Goal: Obtain resource: Download file/media

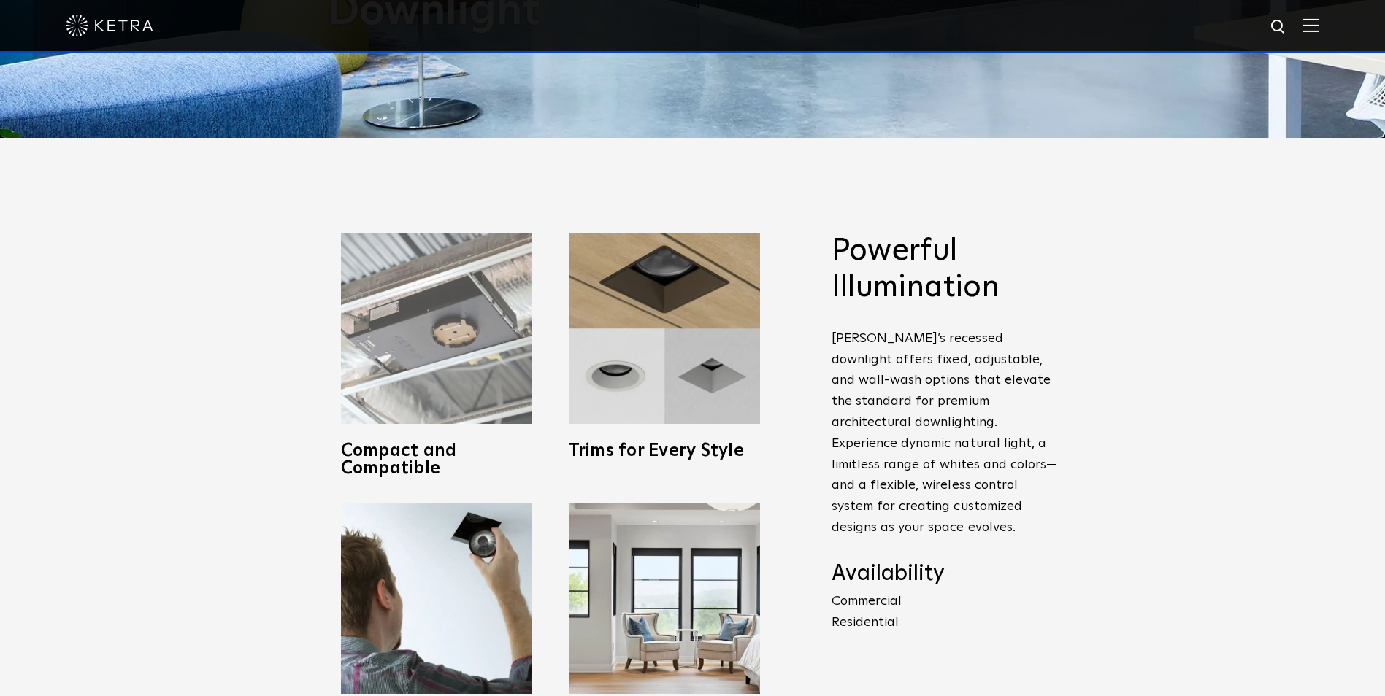
scroll to position [584, 0]
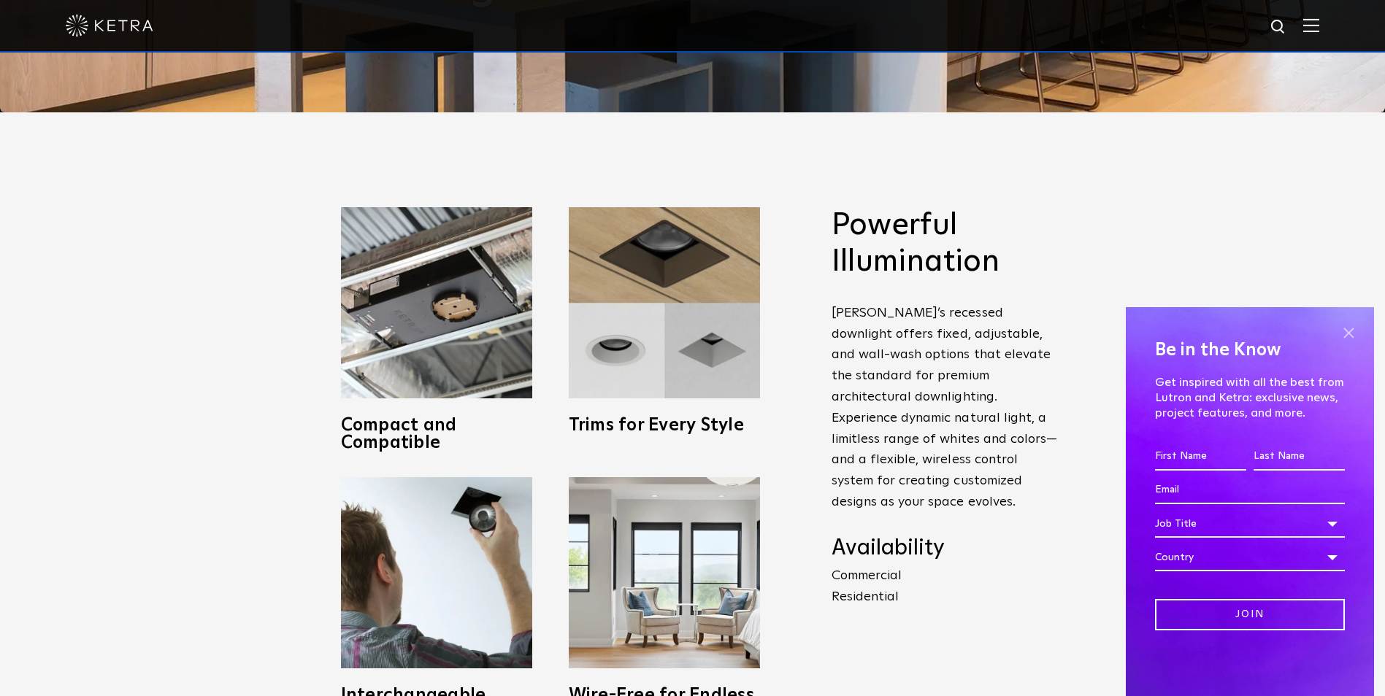
click at [1349, 331] on span at bounding box center [1348, 333] width 22 height 22
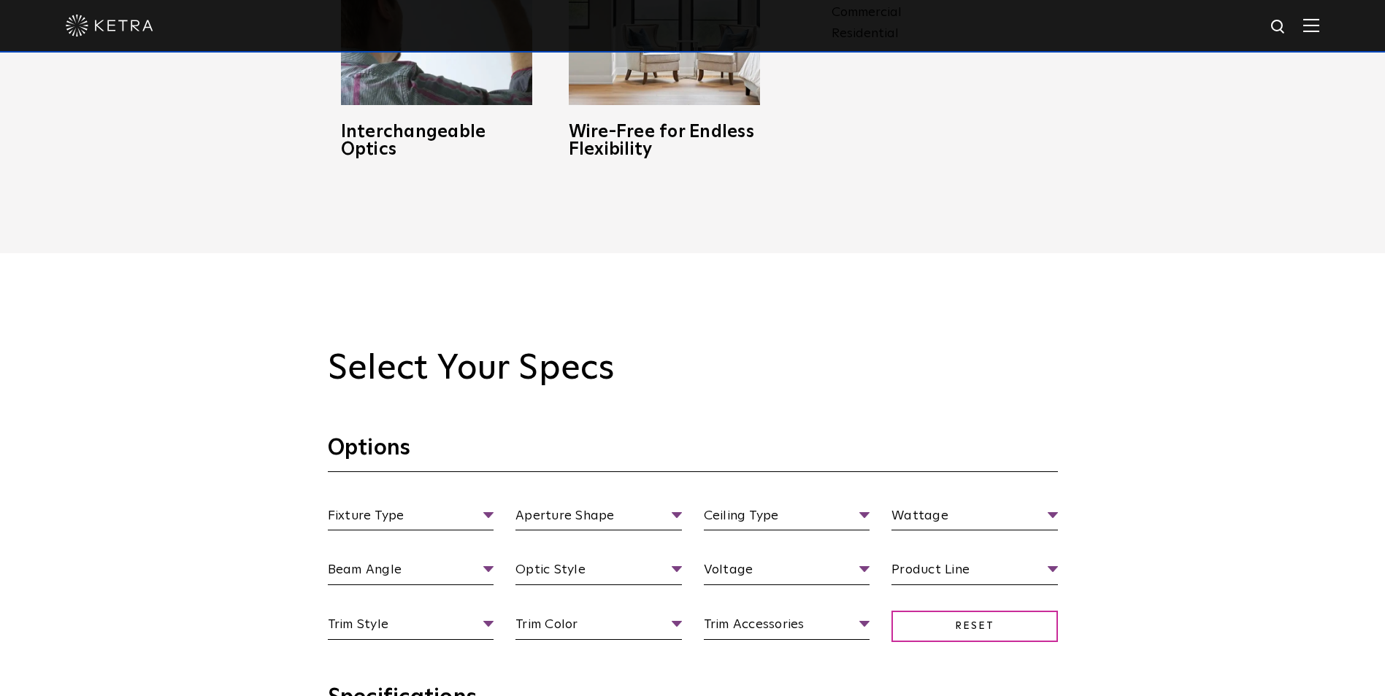
scroll to position [1241, 0]
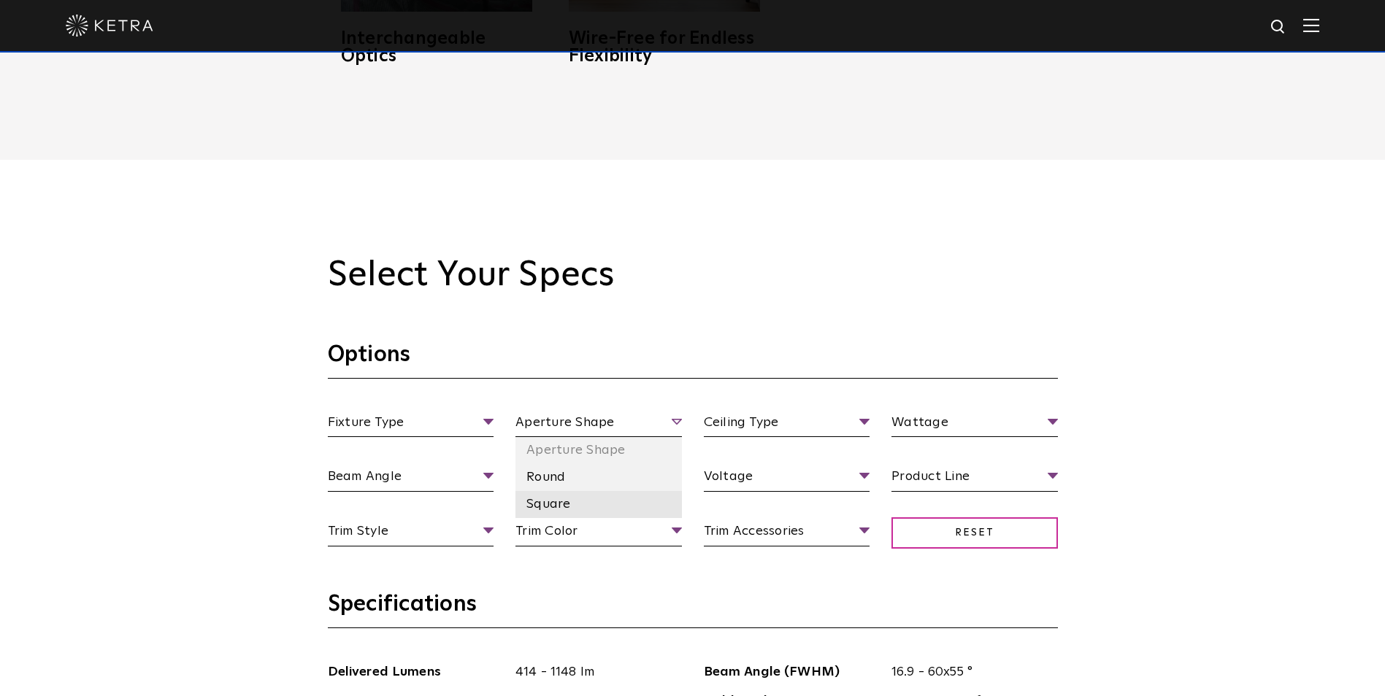
click at [590, 495] on li "Square" at bounding box center [598, 504] width 166 height 27
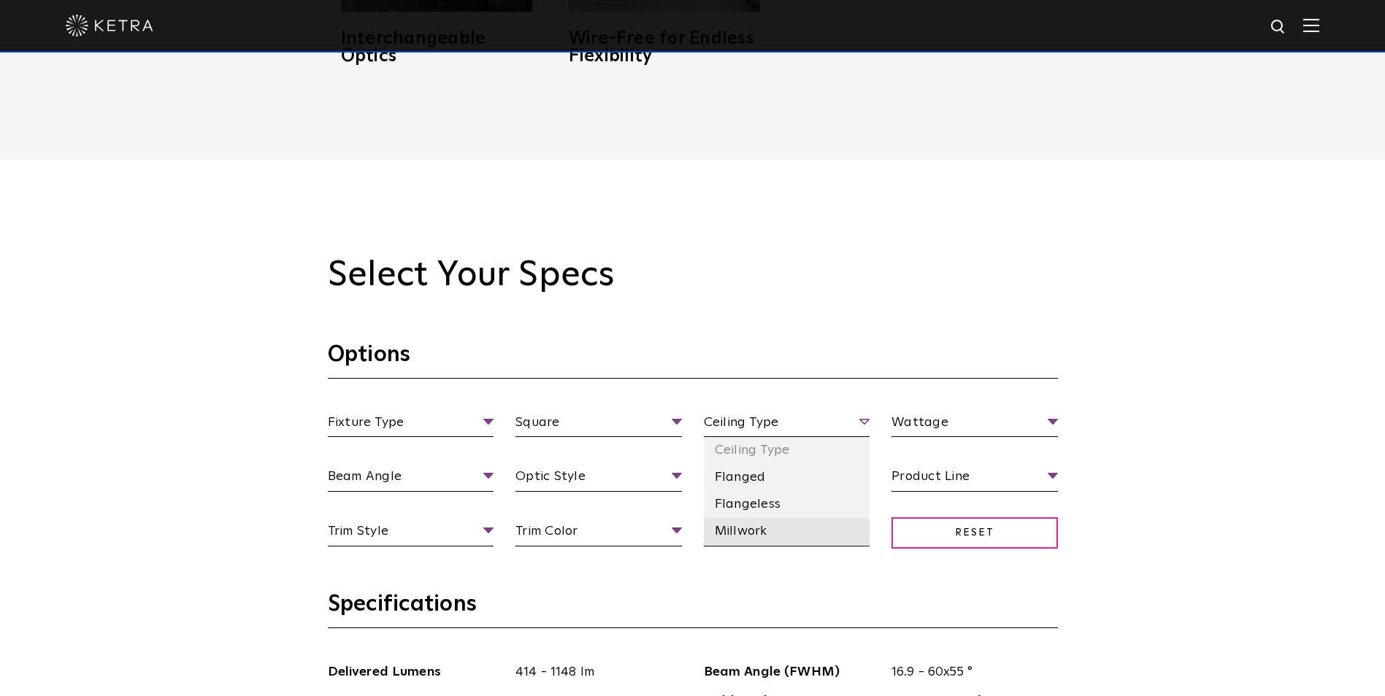
click at [782, 526] on li "Millwork" at bounding box center [787, 531] width 166 height 27
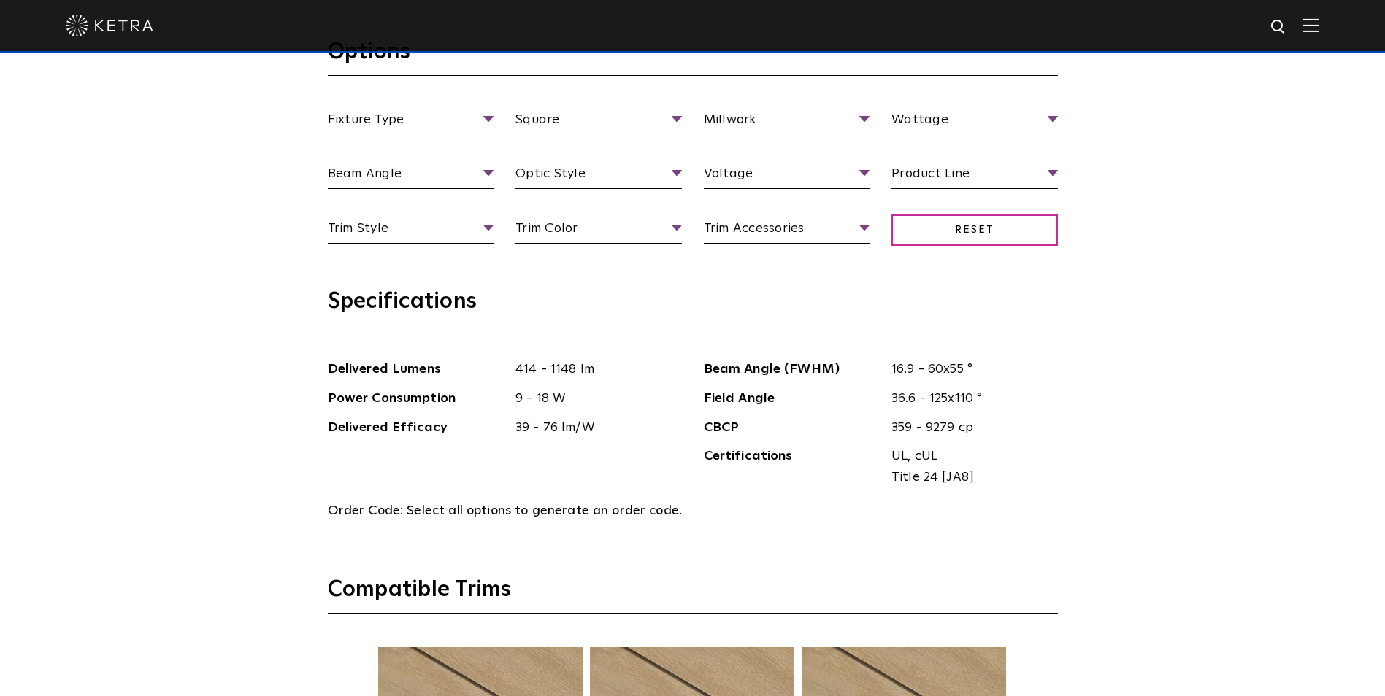
scroll to position [1523, 0]
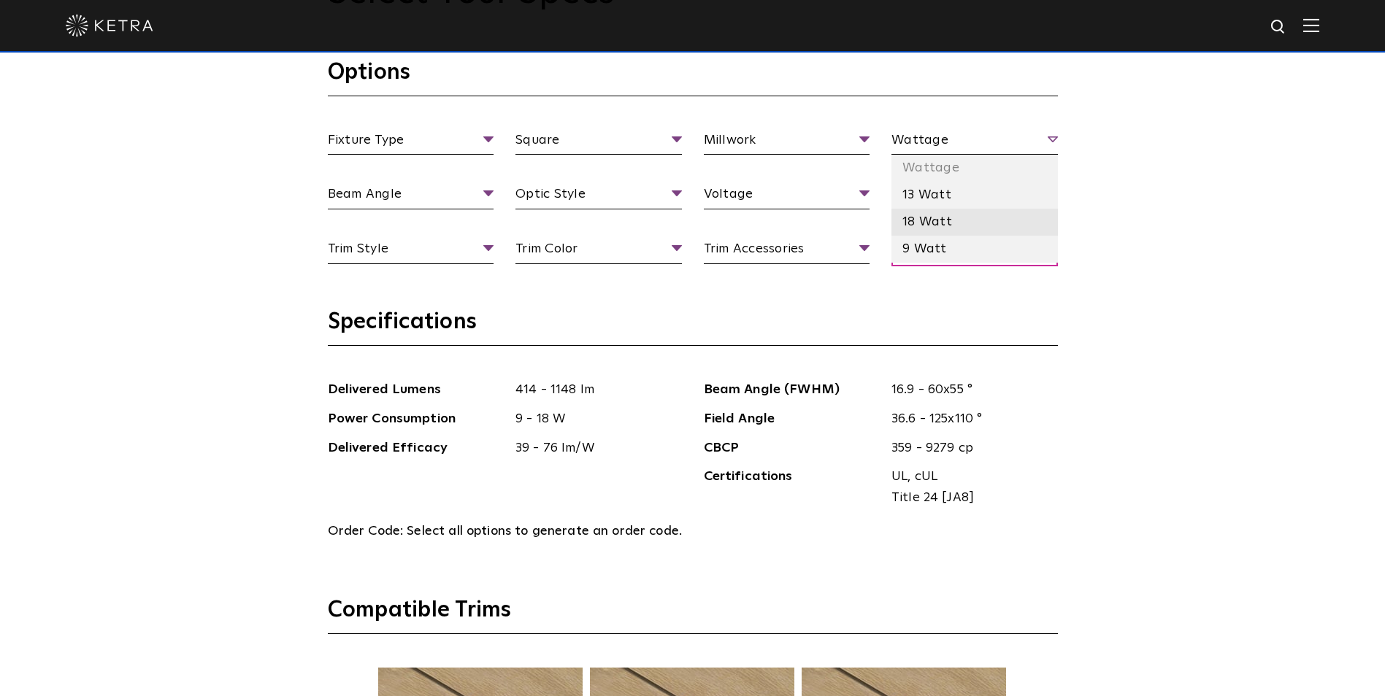
click at [970, 217] on li "18 Watt" at bounding box center [974, 222] width 166 height 27
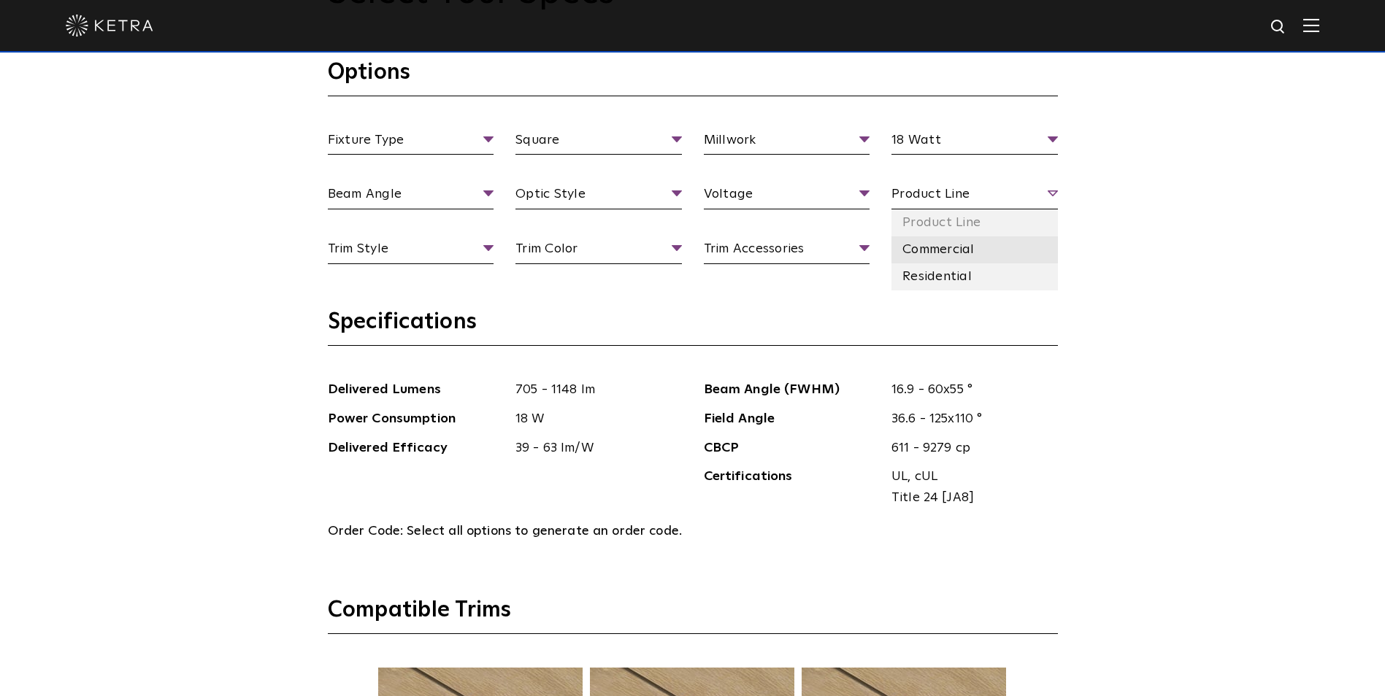
click at [985, 253] on li "Commercial" at bounding box center [974, 249] width 166 height 27
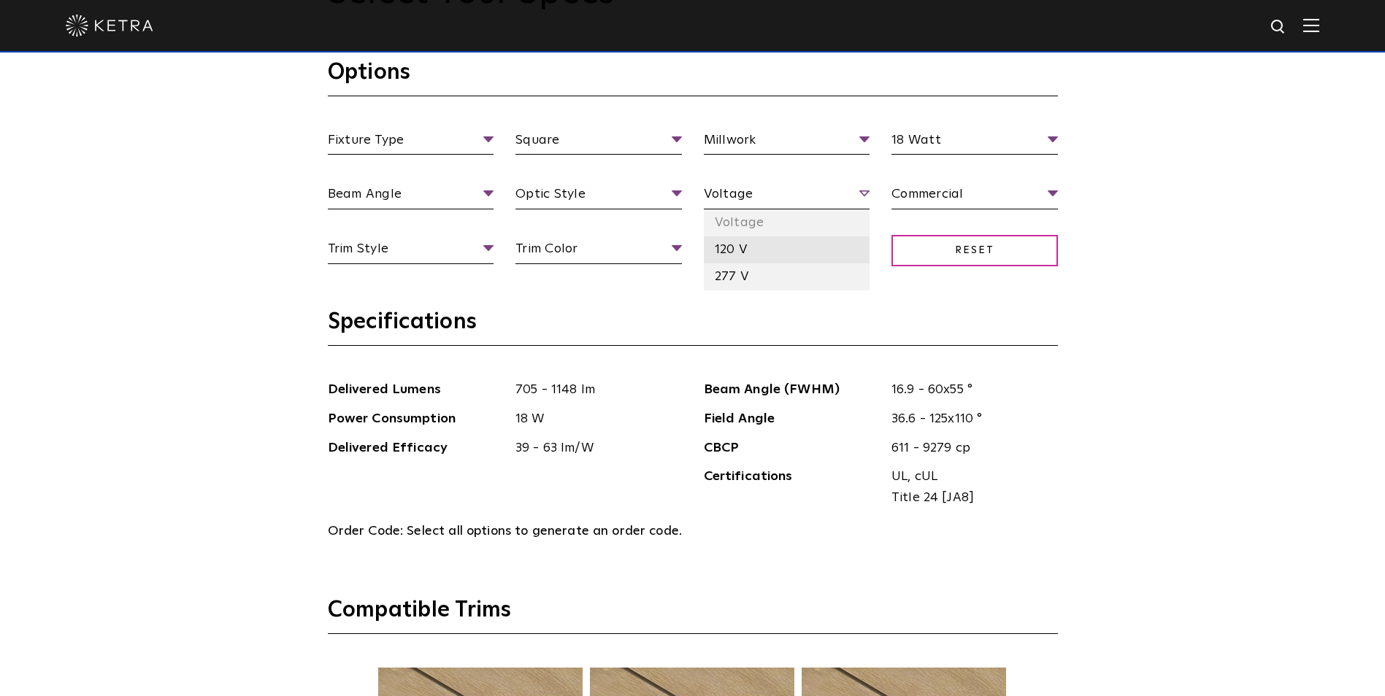
click at [778, 248] on li "120 V" at bounding box center [787, 249] width 166 height 27
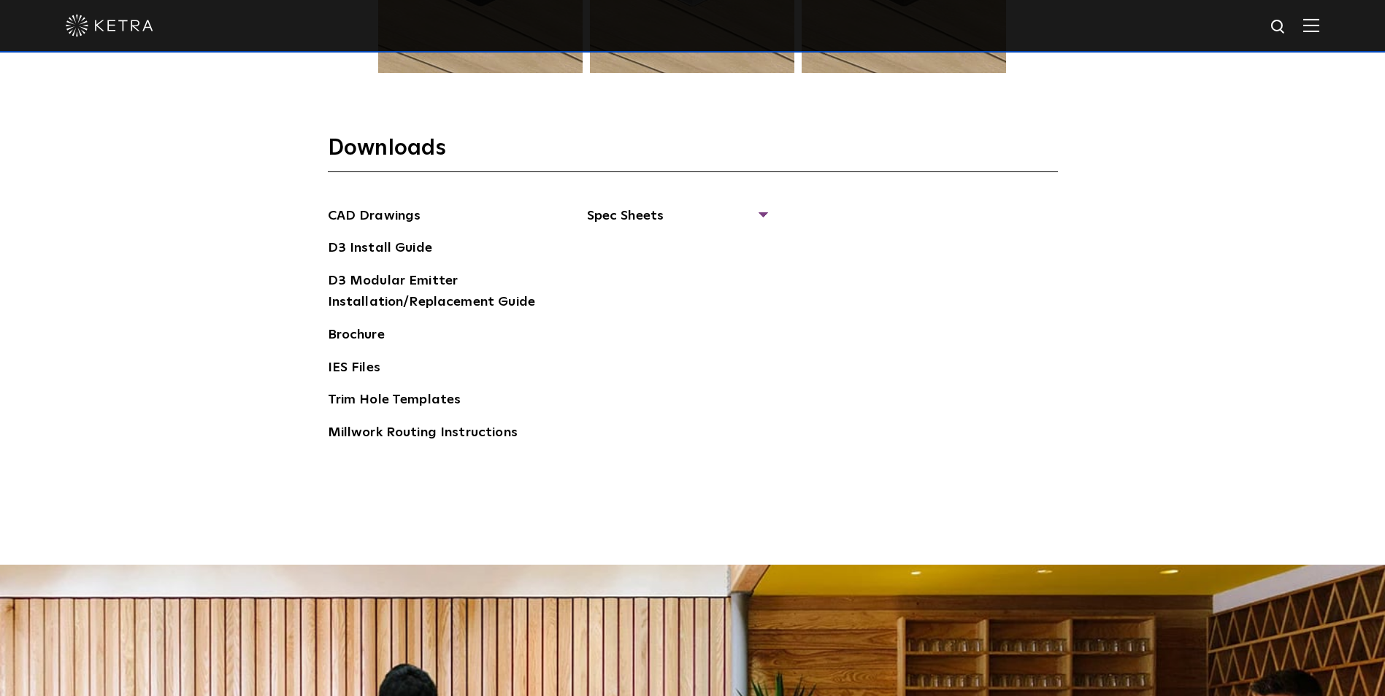
scroll to position [2326, 0]
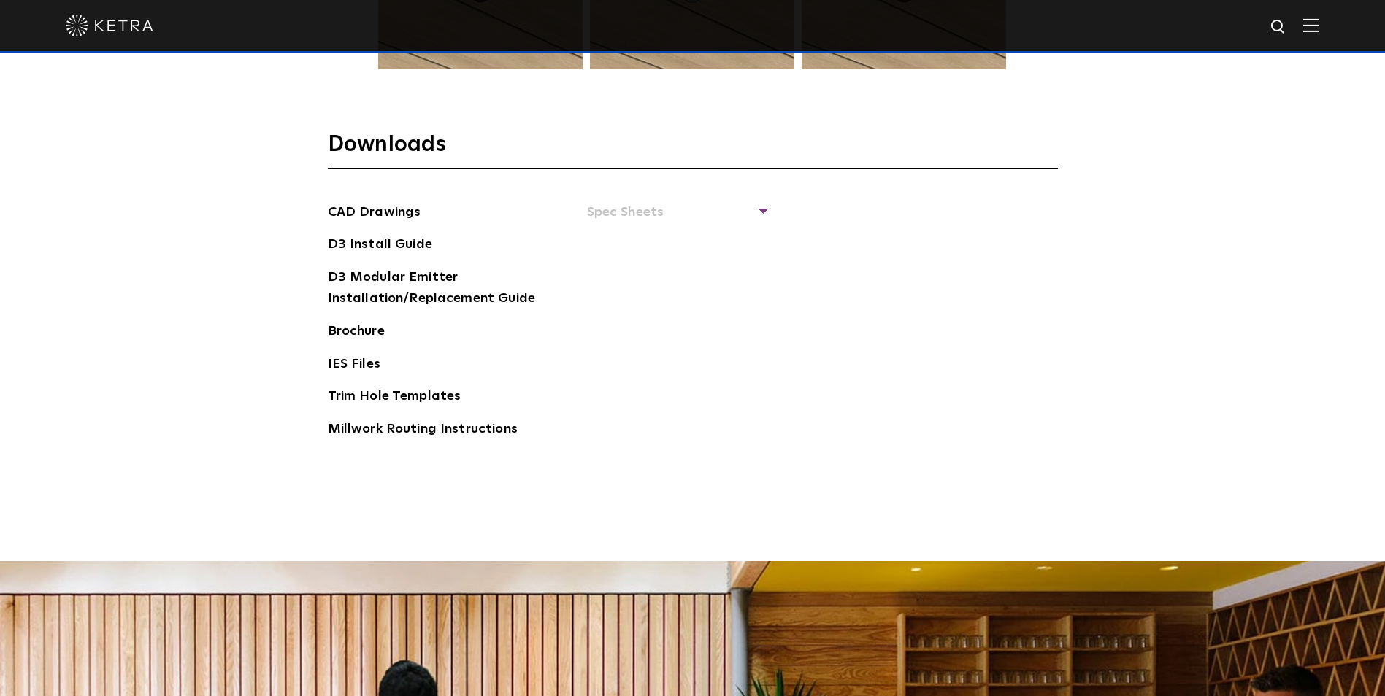
click at [767, 208] on div "CAD Drawings D3 Install Guide D3 Modular Emitter Installation/Replacement Guide…" at bounding box center [693, 327] width 730 height 250
click at [766, 208] on div "CAD Drawings D3 Install Guide D3 Modular Emitter Installation/Replacement Guide…" at bounding box center [693, 327] width 730 height 250
click at [747, 205] on span "Spec Sheets" at bounding box center [676, 218] width 179 height 32
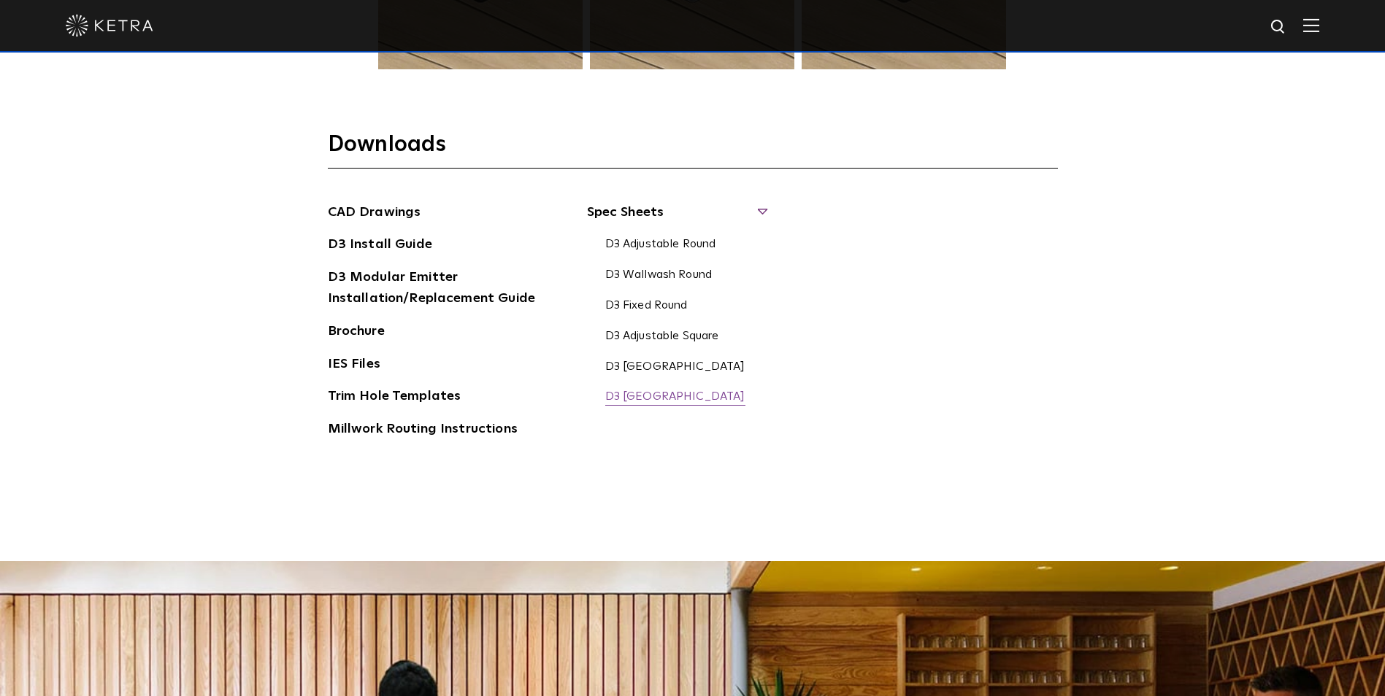
click at [673, 398] on link "D3 [GEOGRAPHIC_DATA]" at bounding box center [675, 398] width 140 height 16
